Goal: Task Accomplishment & Management: Use online tool/utility

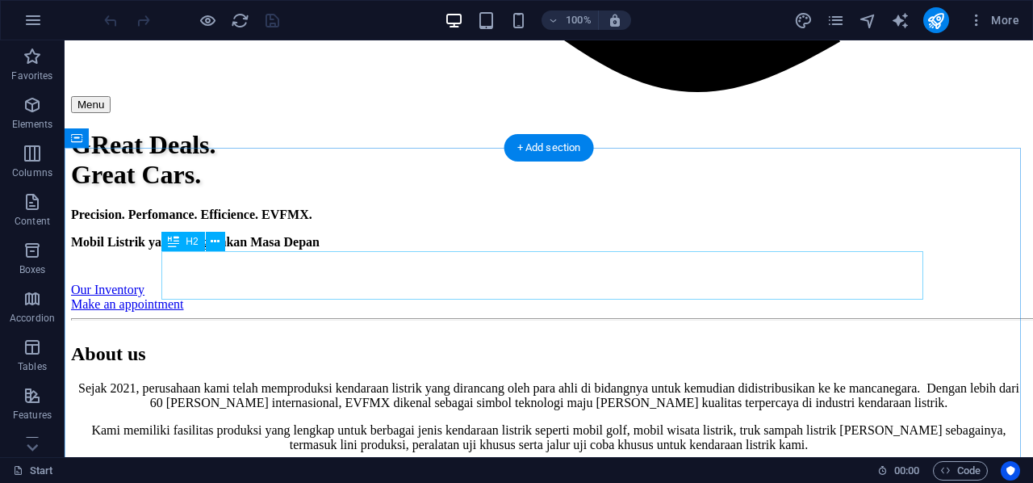
scroll to position [2018, 0]
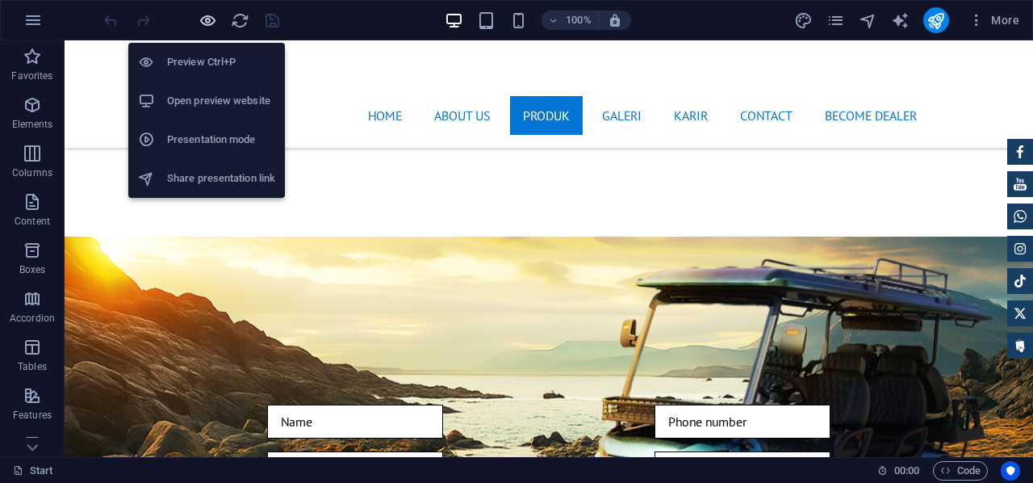
click at [207, 11] on icon "button" at bounding box center [208, 20] width 19 height 19
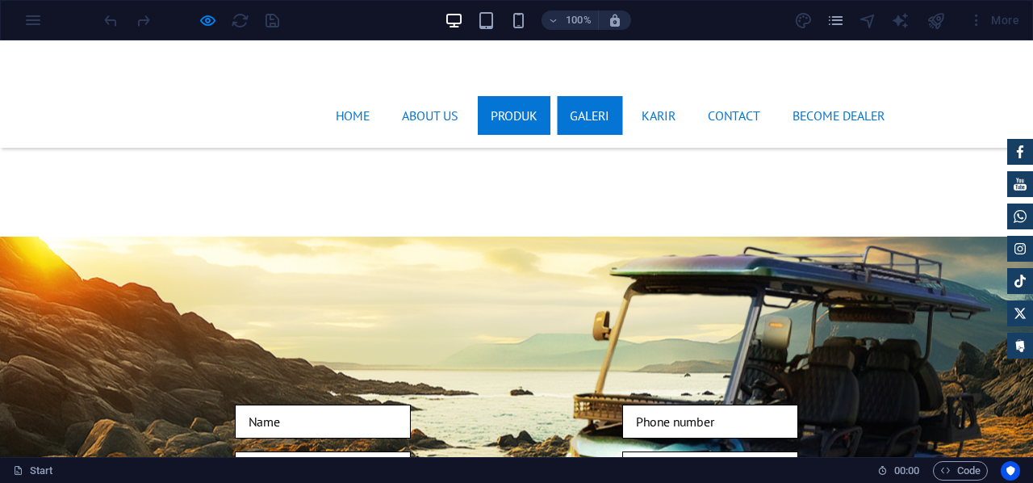
click at [572, 96] on link "GALERI" at bounding box center [589, 115] width 65 height 39
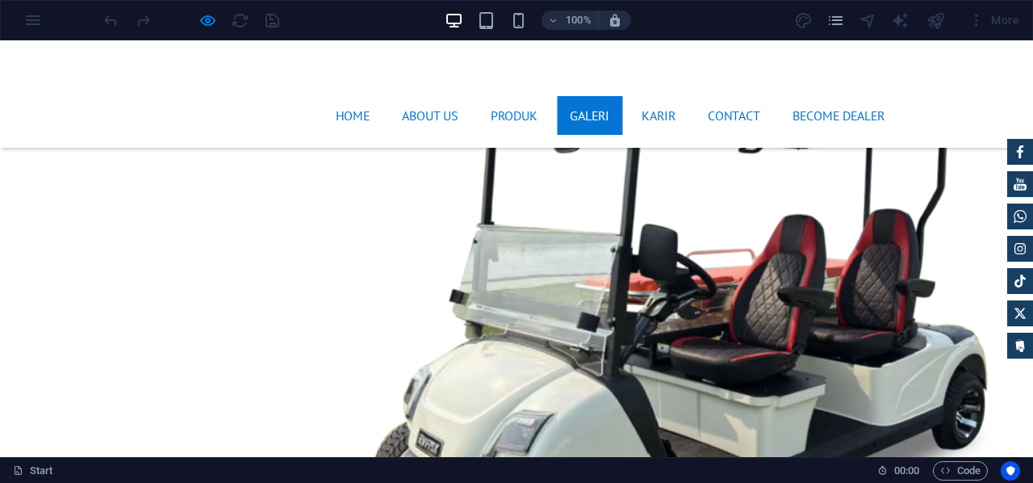
scroll to position [4320, 0]
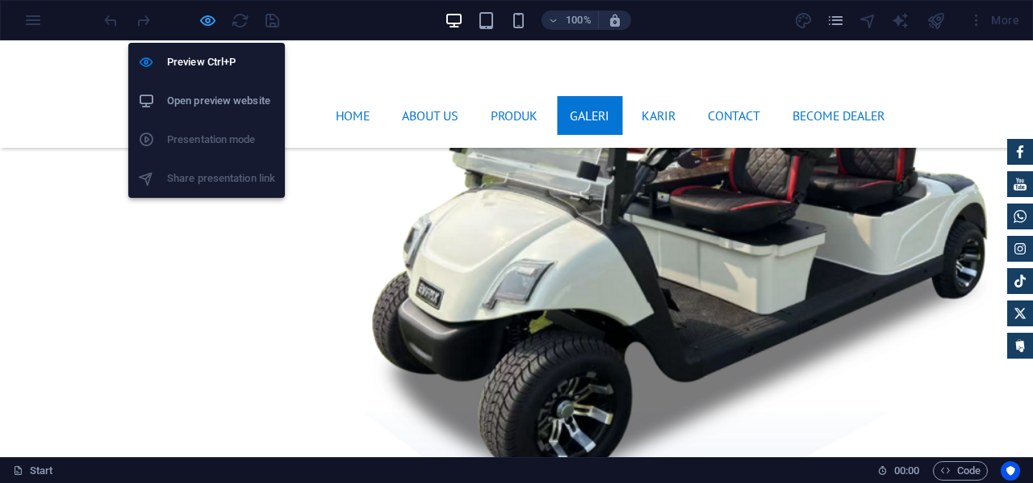
click at [200, 19] on icon "button" at bounding box center [208, 20] width 19 height 19
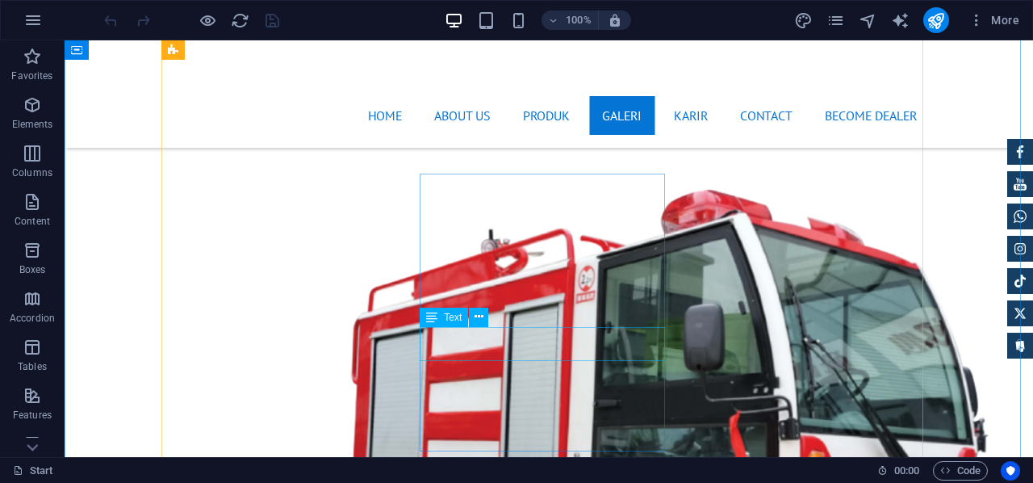
scroll to position [4562, 0]
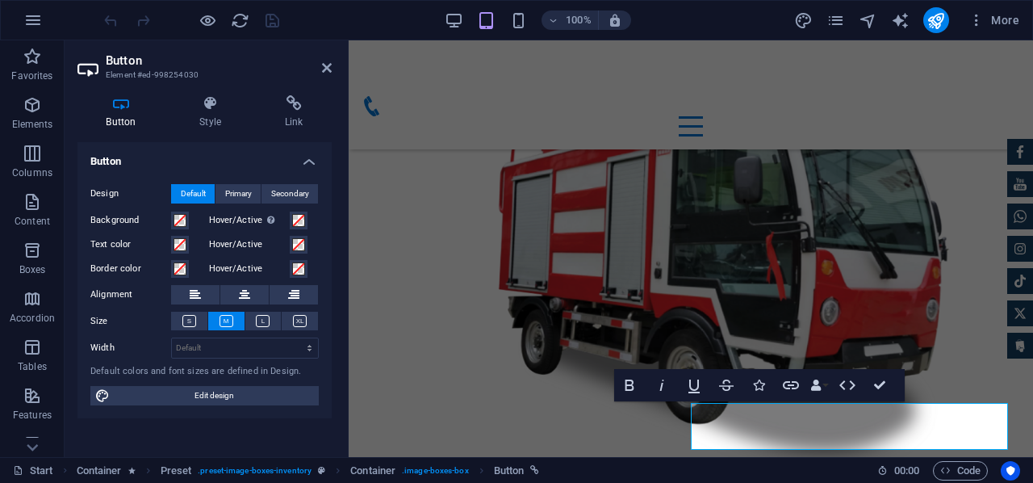
scroll to position [5840, 0]
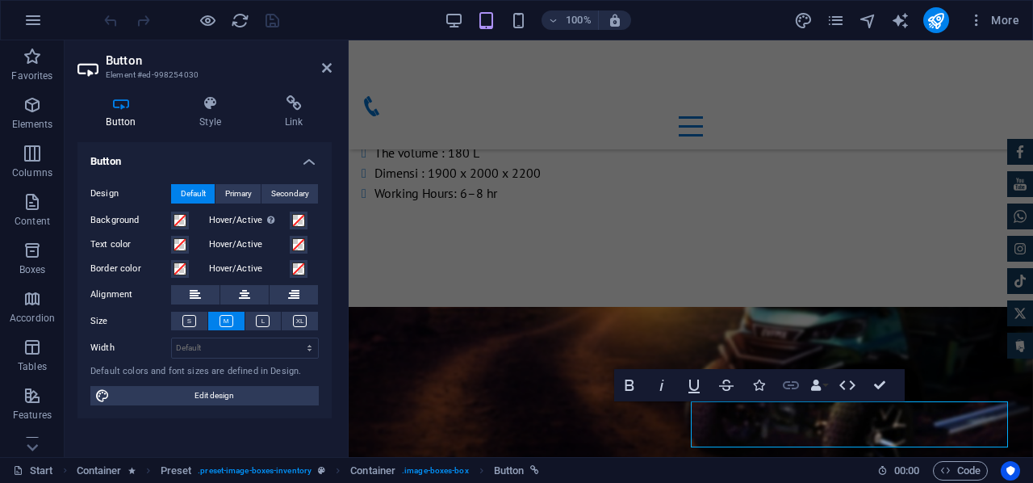
click at [787, 382] on icon "button" at bounding box center [791, 385] width 16 height 8
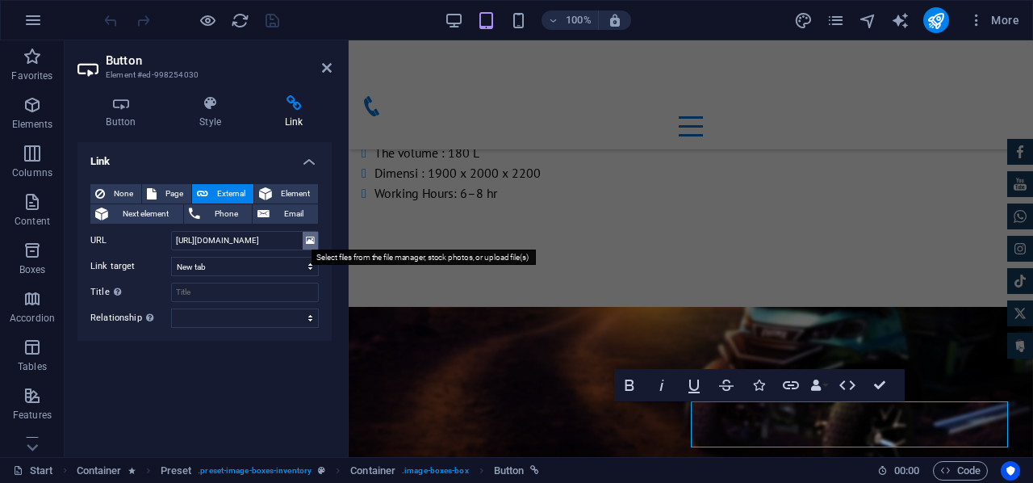
click at [312, 244] on icon at bounding box center [310, 241] width 9 height 18
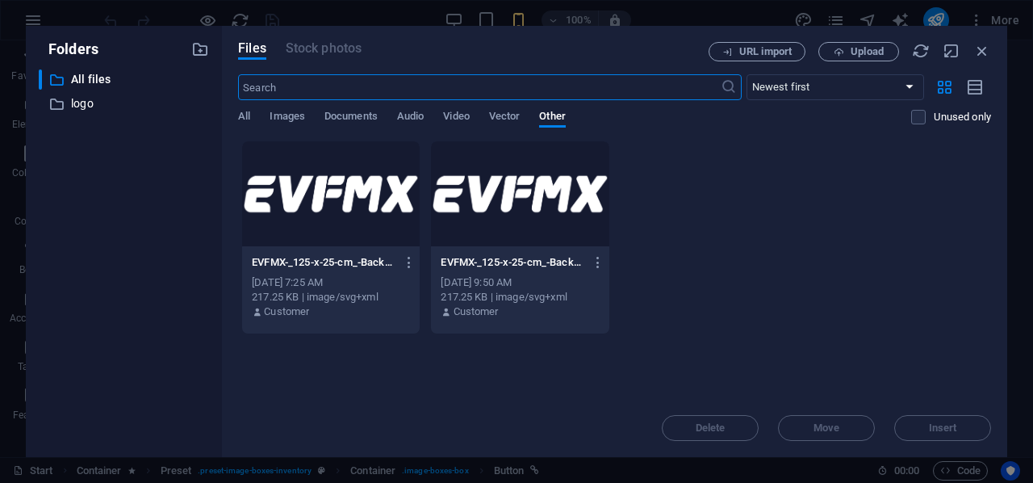
scroll to position [9771, 0]
click at [292, 113] on span "Images" at bounding box center [288, 118] width 36 height 23
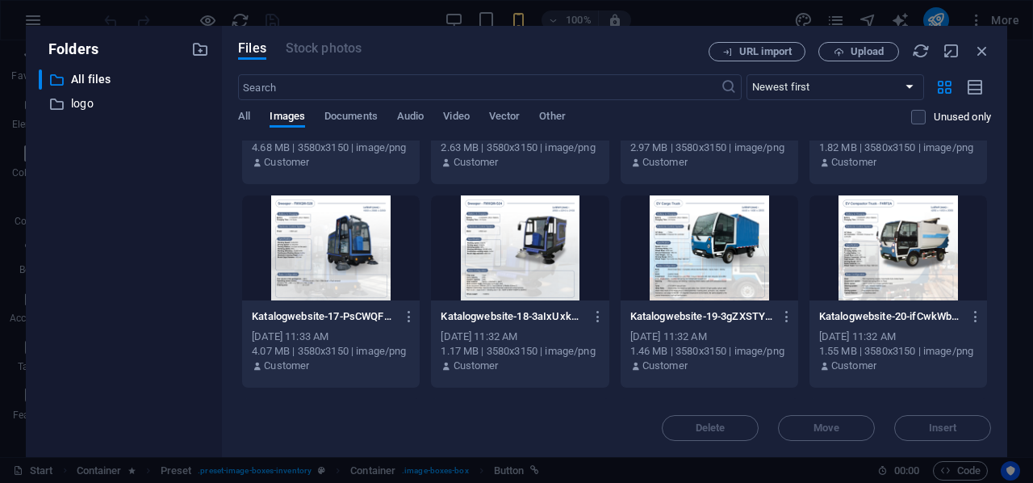
scroll to position [807, 0]
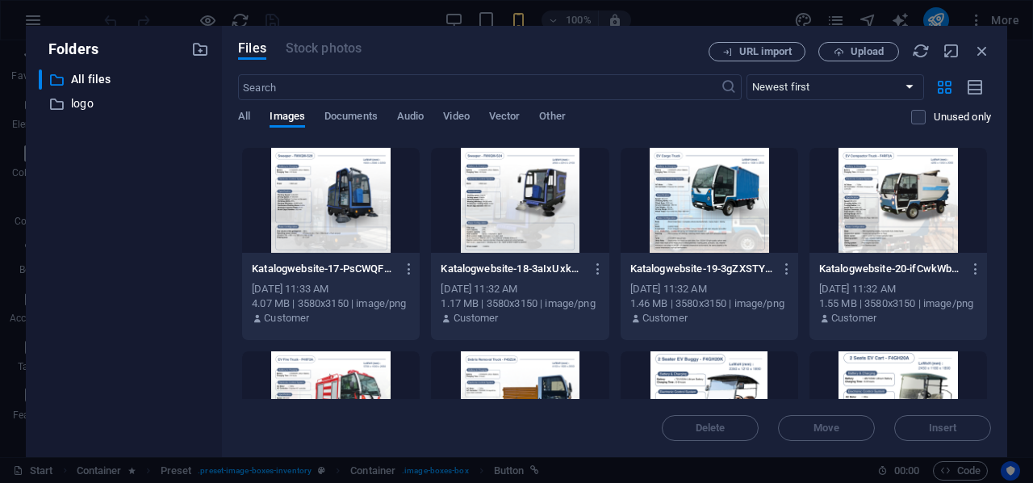
click at [541, 207] on div at bounding box center [520, 200] width 178 height 105
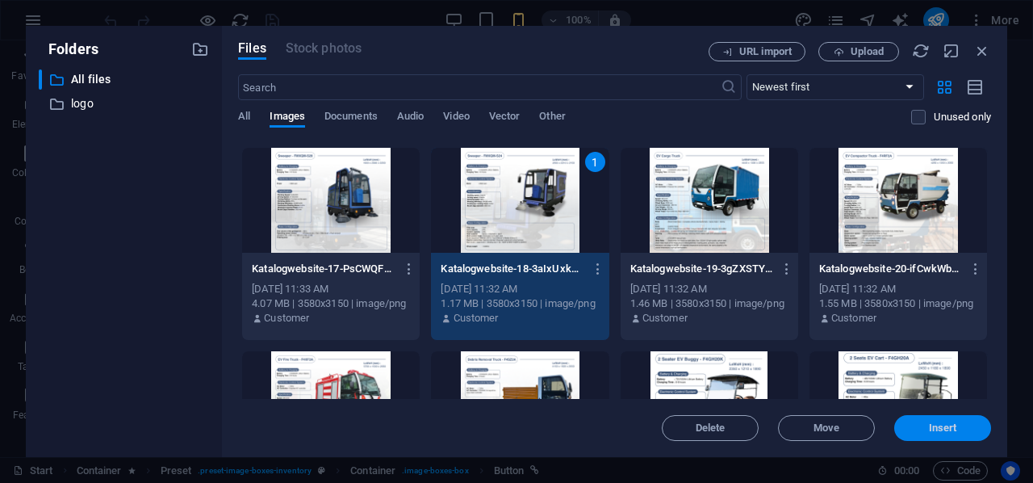
click at [934, 423] on span "Insert" at bounding box center [943, 428] width 28 height 10
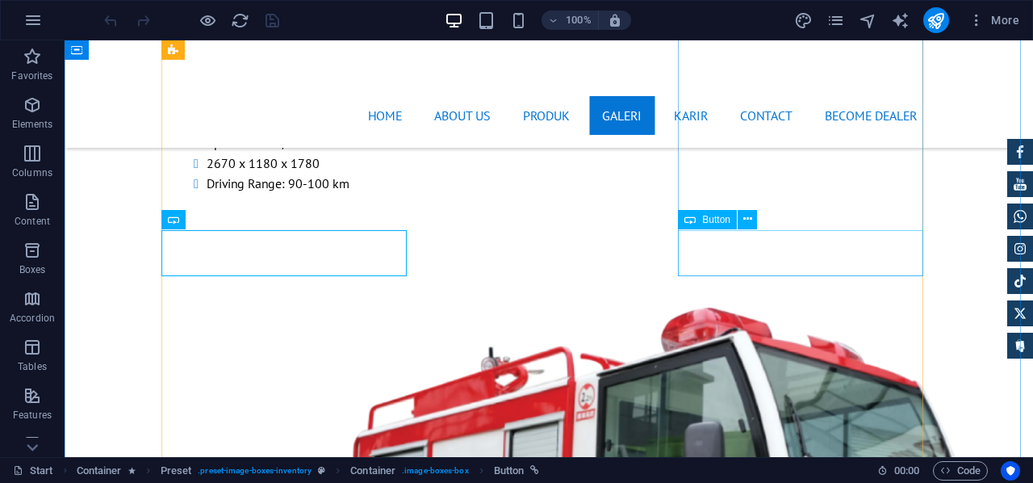
scroll to position [4689, 0]
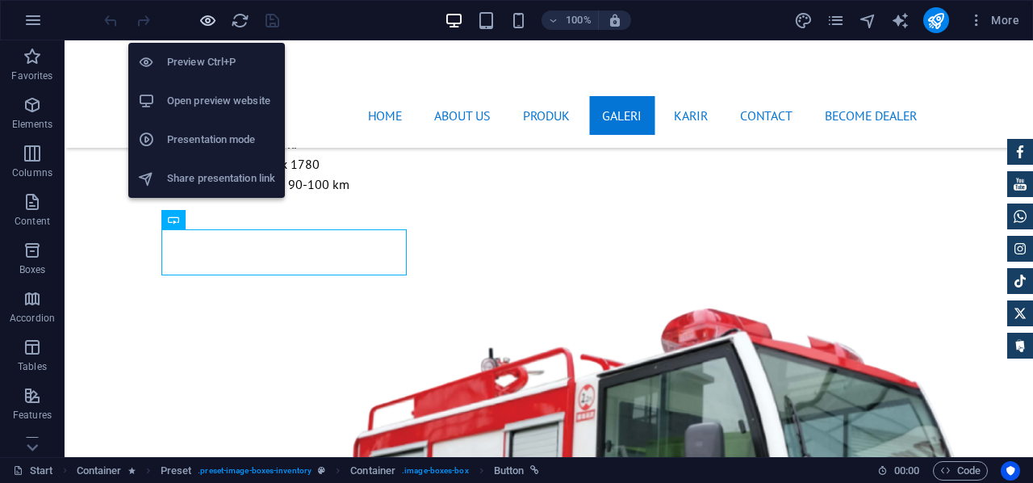
click at [205, 21] on icon "button" at bounding box center [208, 20] width 19 height 19
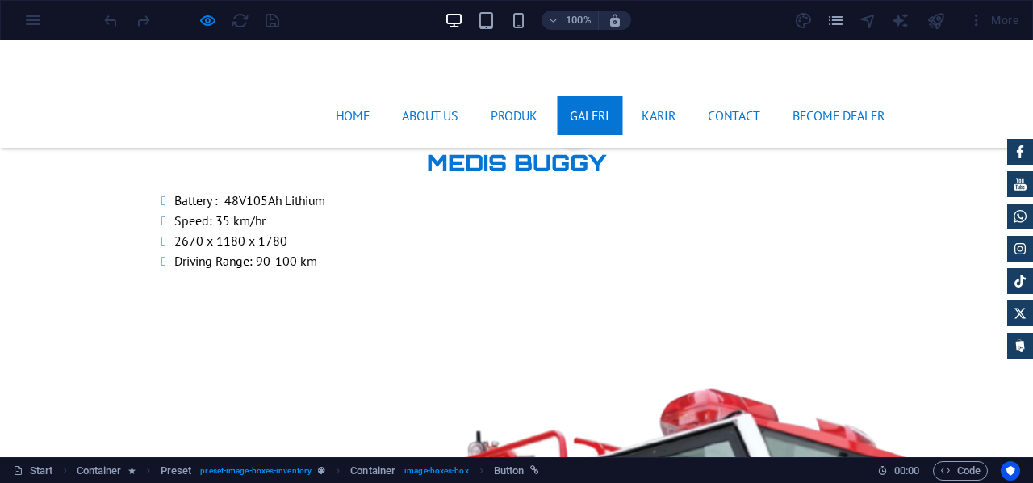
scroll to position [4609, 0]
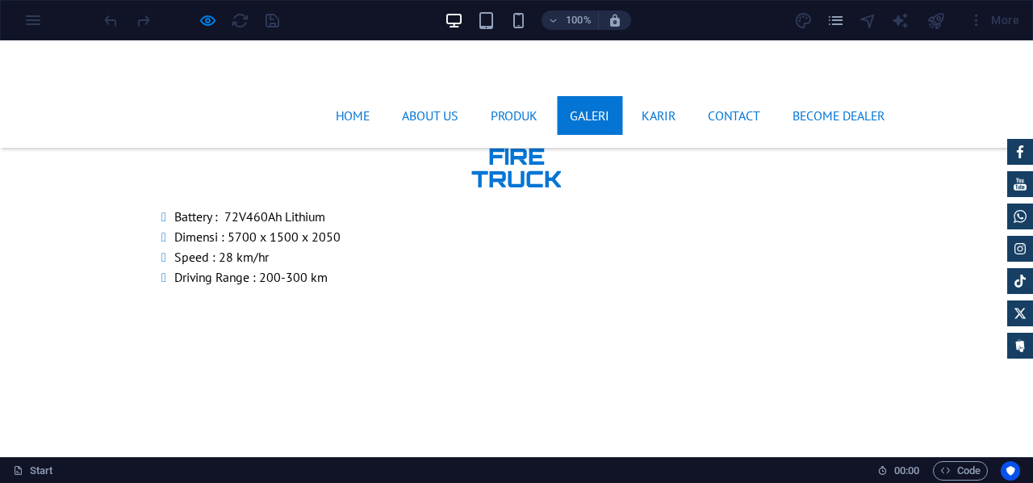
scroll to position [5496, 0]
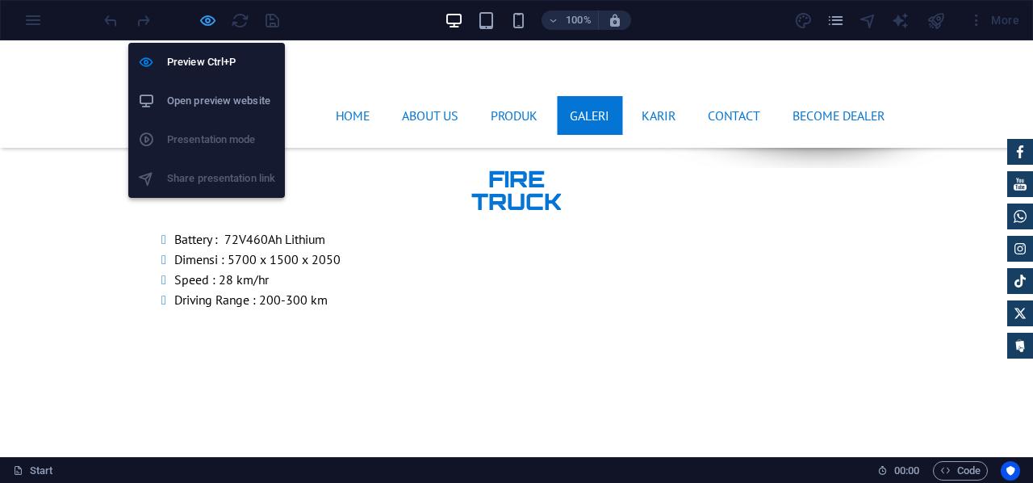
click at [208, 20] on icon "button" at bounding box center [208, 20] width 19 height 19
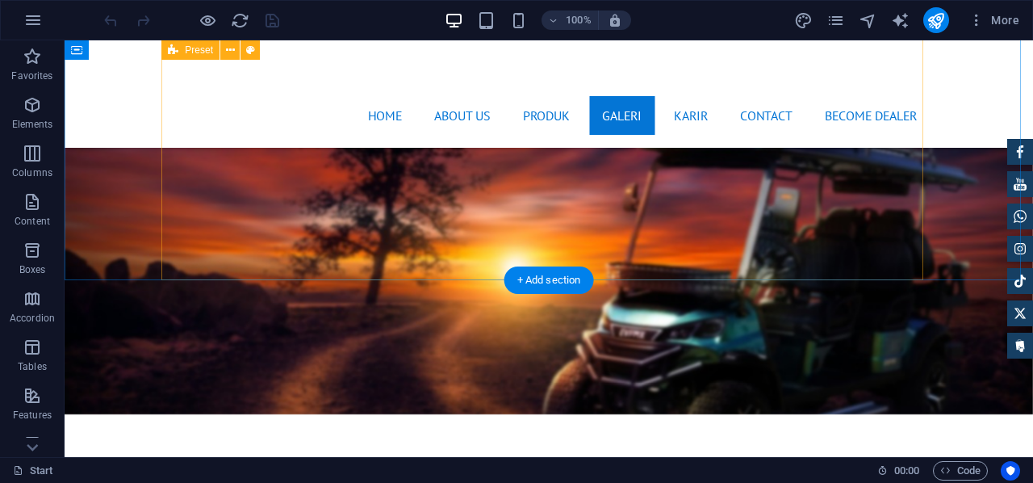
scroll to position [6949, 0]
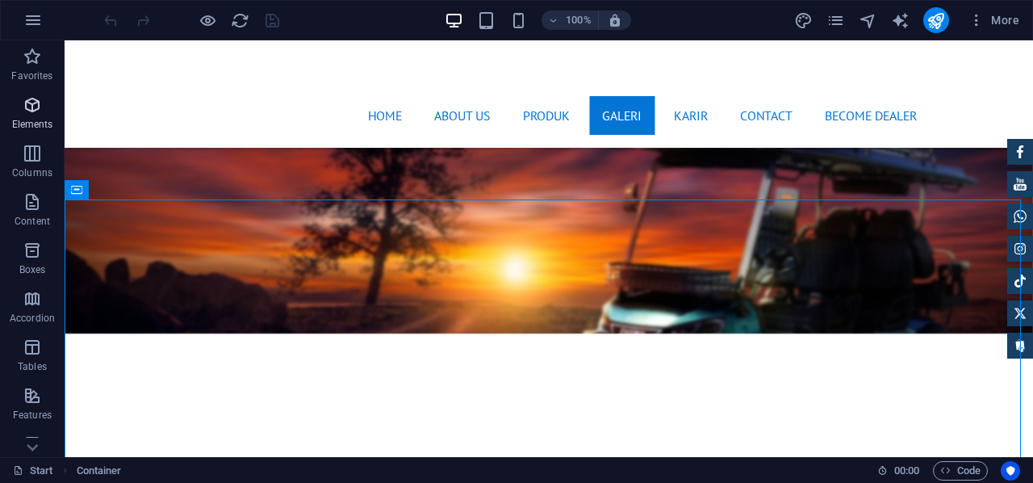
click at [33, 103] on icon "button" at bounding box center [32, 104] width 19 height 19
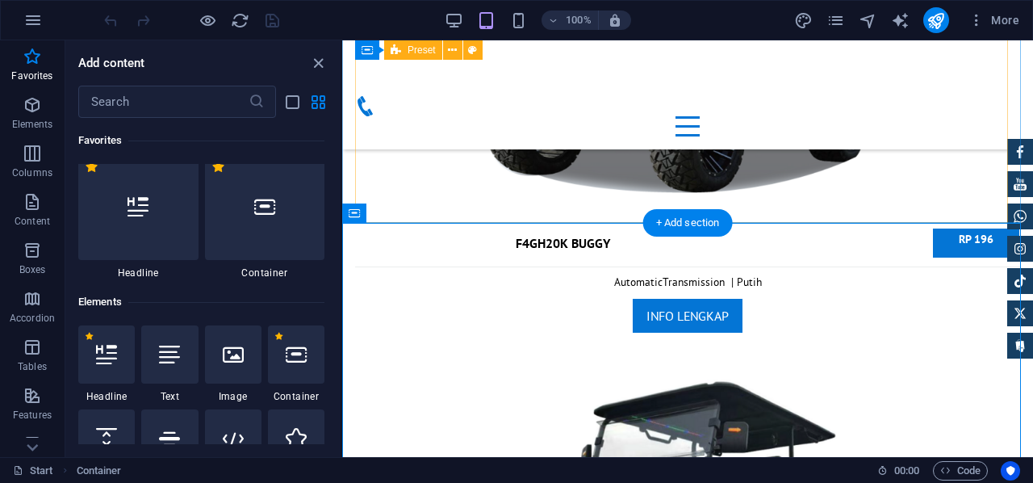
scroll to position [9845, 0]
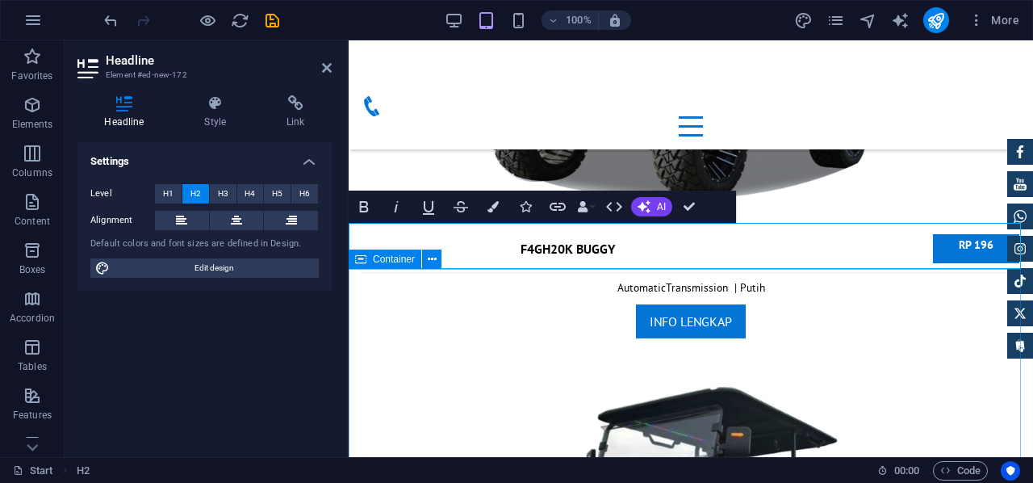
scroll to position [9805, 0]
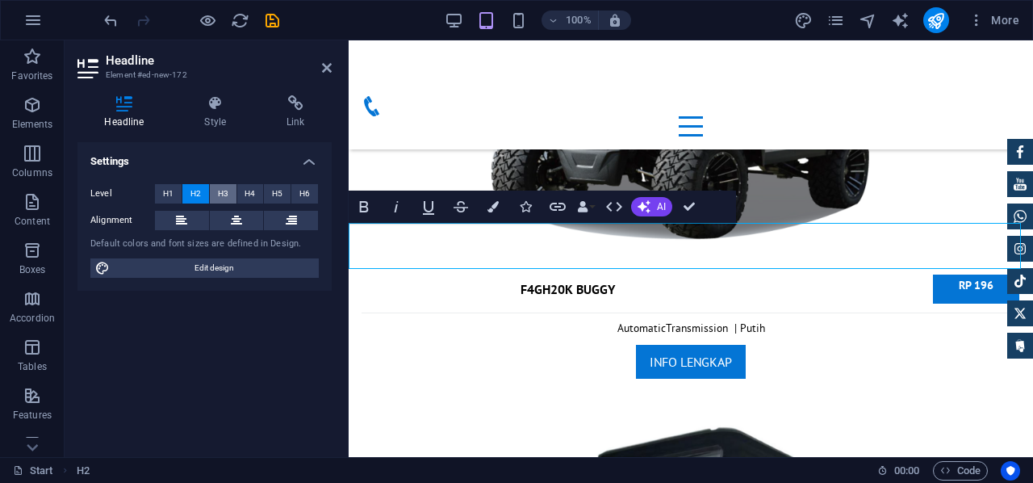
click at [225, 190] on span "H3" at bounding box center [223, 193] width 10 height 19
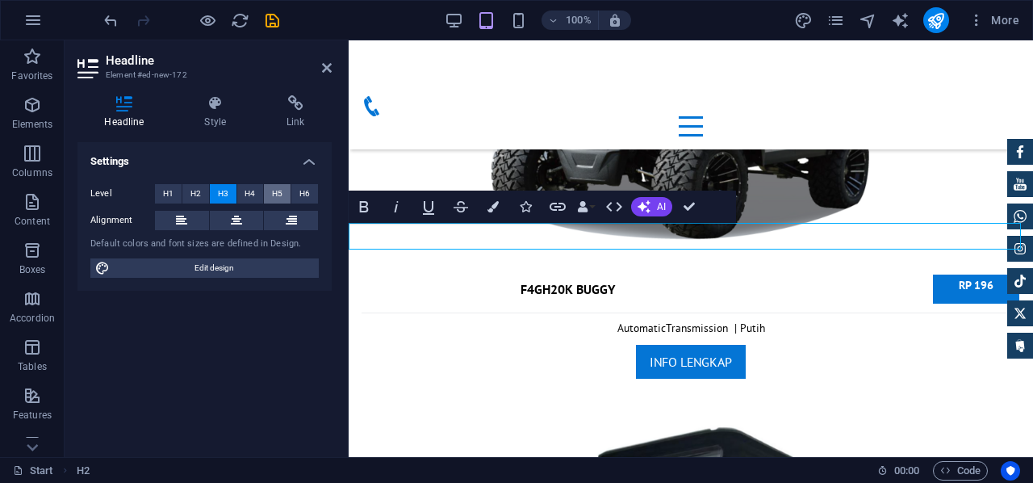
click at [270, 187] on button "H5" at bounding box center [277, 193] width 27 height 19
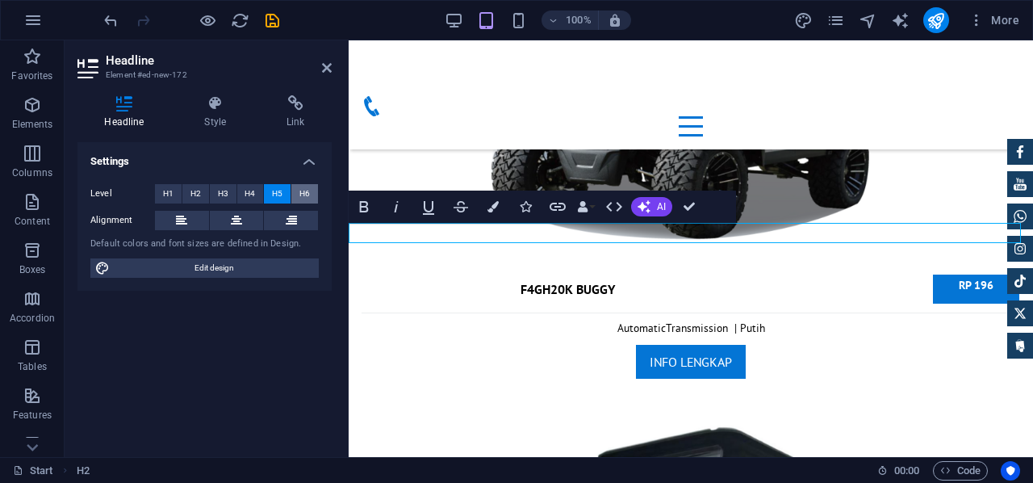
click at [312, 193] on button "H6" at bounding box center [304, 193] width 27 height 19
click at [174, 191] on button "H1" at bounding box center [168, 193] width 27 height 19
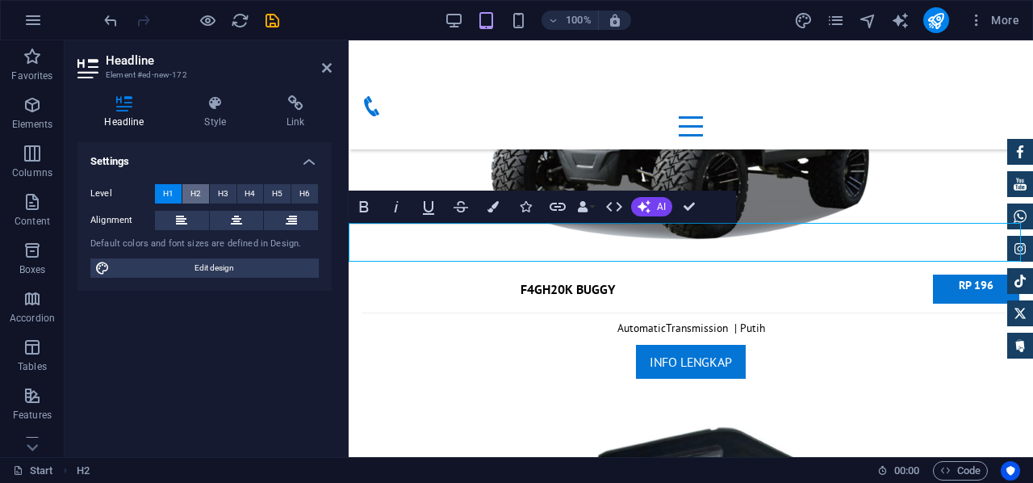
click at [192, 193] on span "H2" at bounding box center [195, 193] width 10 height 19
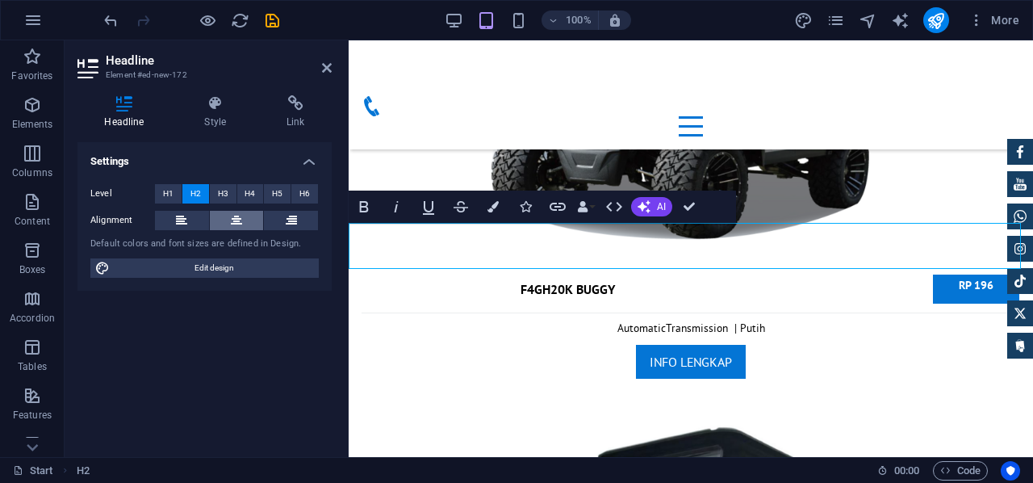
click at [240, 217] on icon at bounding box center [236, 220] width 11 height 19
click at [215, 109] on icon at bounding box center [216, 103] width 76 height 16
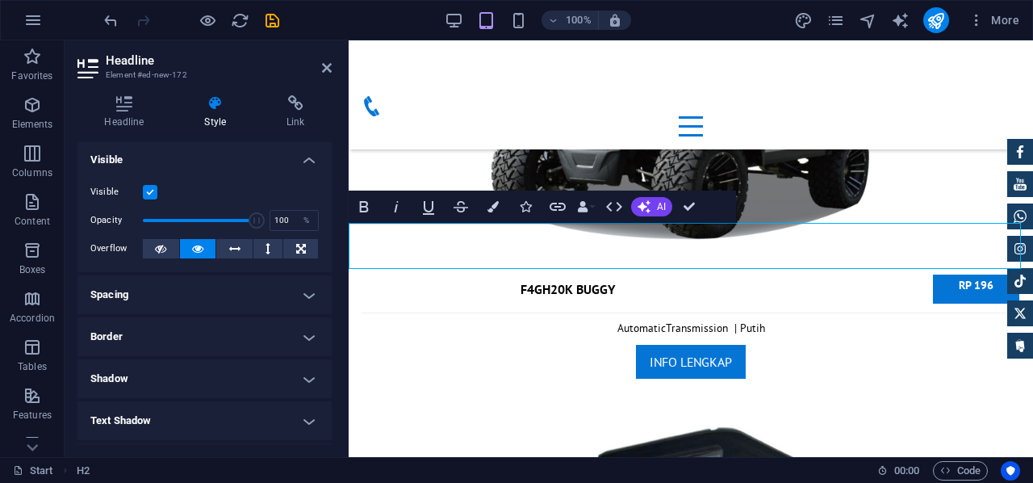
scroll to position [0, 0]
click at [324, 62] on icon at bounding box center [327, 67] width 10 height 13
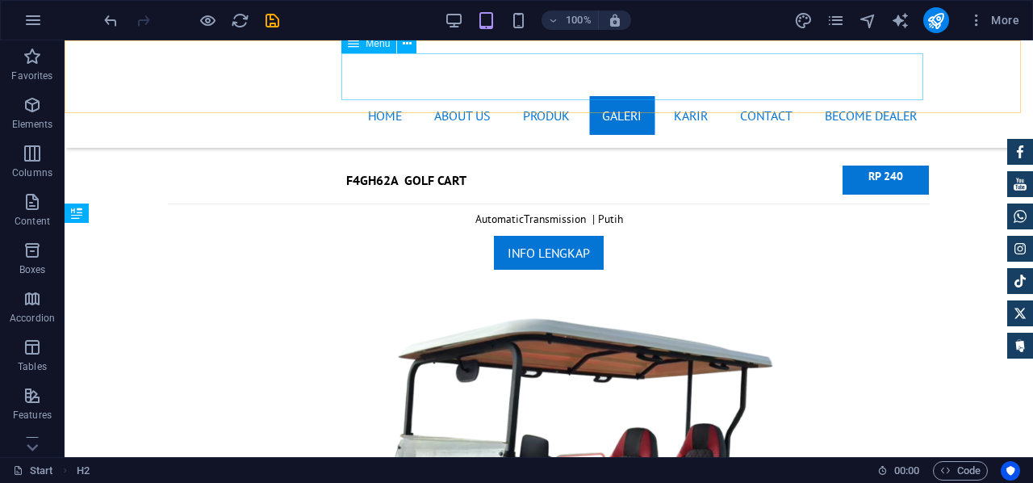
scroll to position [6927, 0]
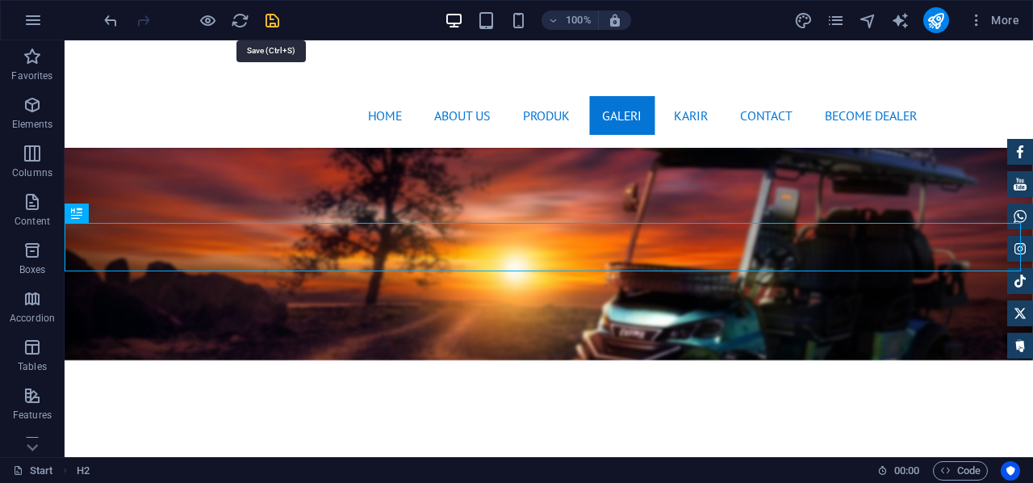
click at [265, 14] on icon "save" at bounding box center [272, 20] width 19 height 19
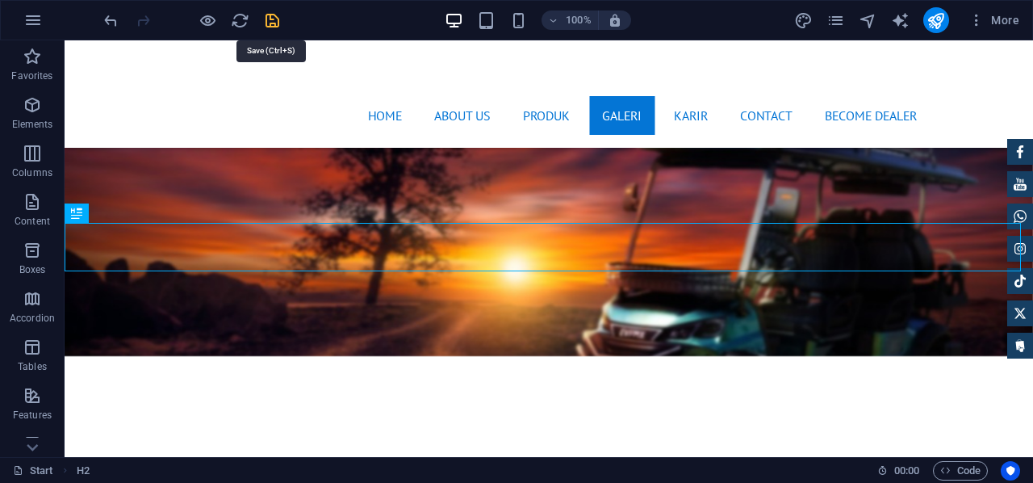
checkbox input "false"
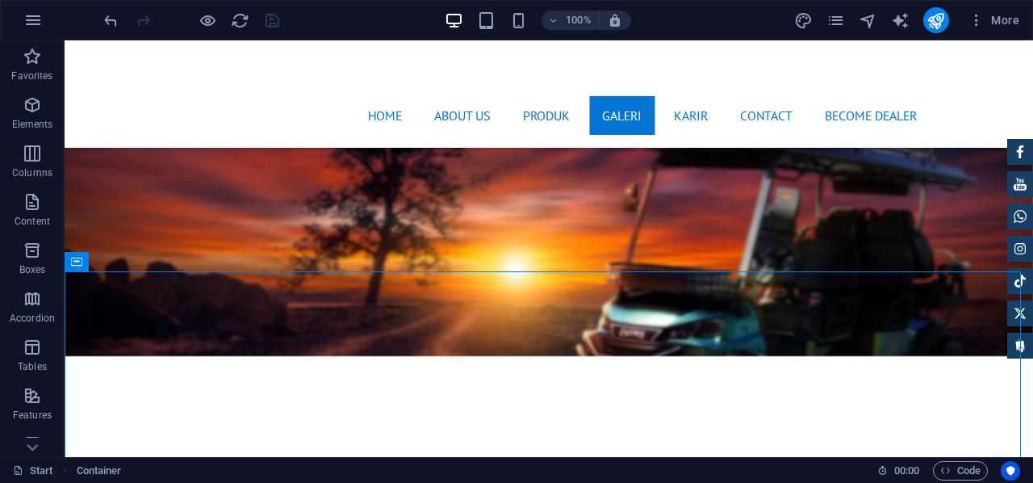
click at [199, 30] on div at bounding box center [191, 20] width 181 height 26
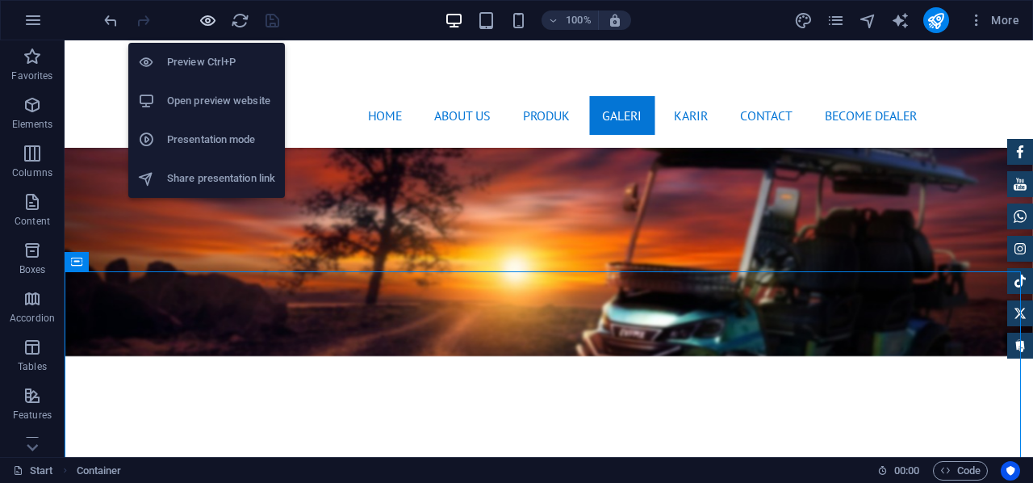
click at [203, 20] on icon "button" at bounding box center [208, 20] width 19 height 19
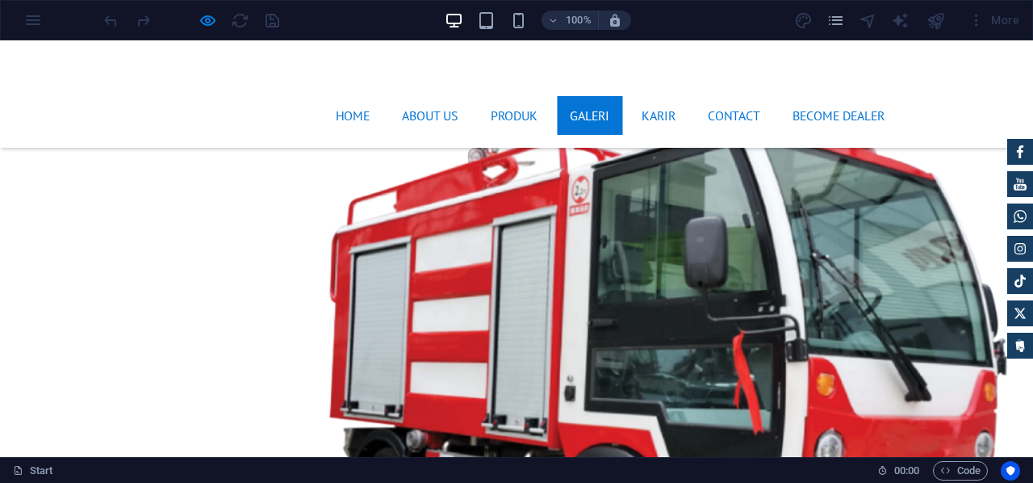
scroll to position [4418, 0]
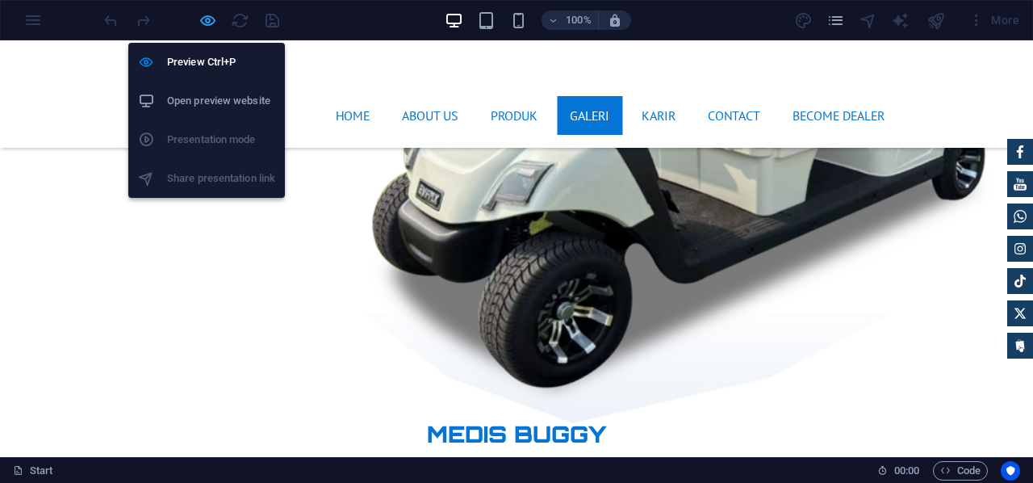
click at [201, 23] on icon "button" at bounding box center [208, 20] width 19 height 19
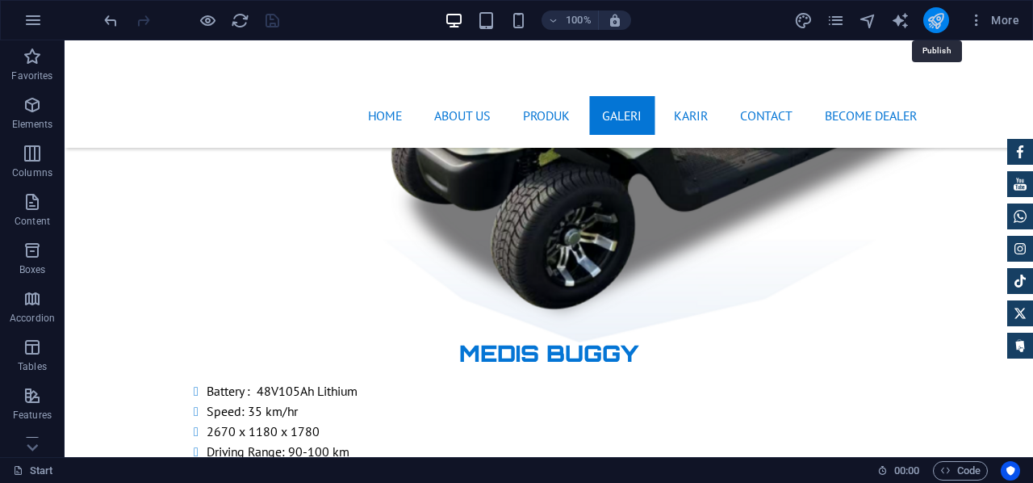
click at [936, 14] on icon "publish" at bounding box center [936, 20] width 19 height 19
